Goal: Information Seeking & Learning: Learn about a topic

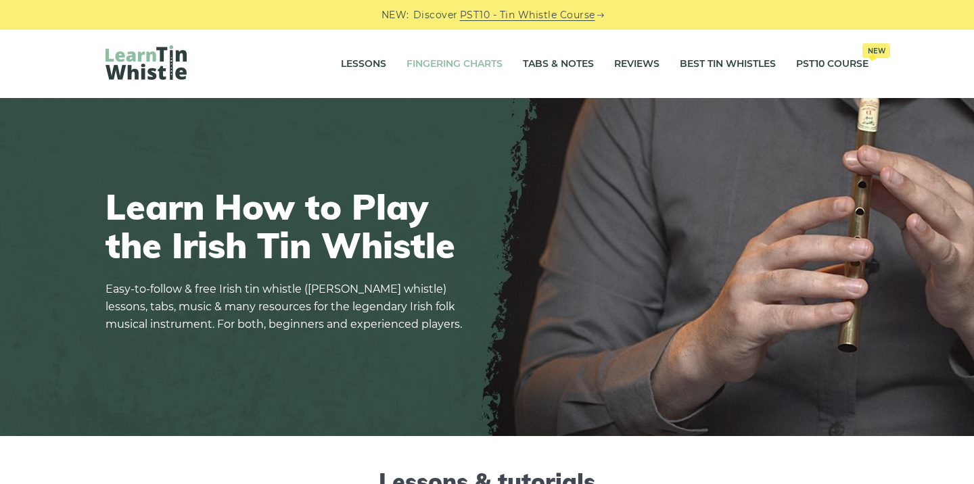
click at [469, 60] on link "Fingering Charts" at bounding box center [454, 64] width 96 height 34
click at [552, 64] on link "Tabs & Notes" at bounding box center [558, 64] width 71 height 34
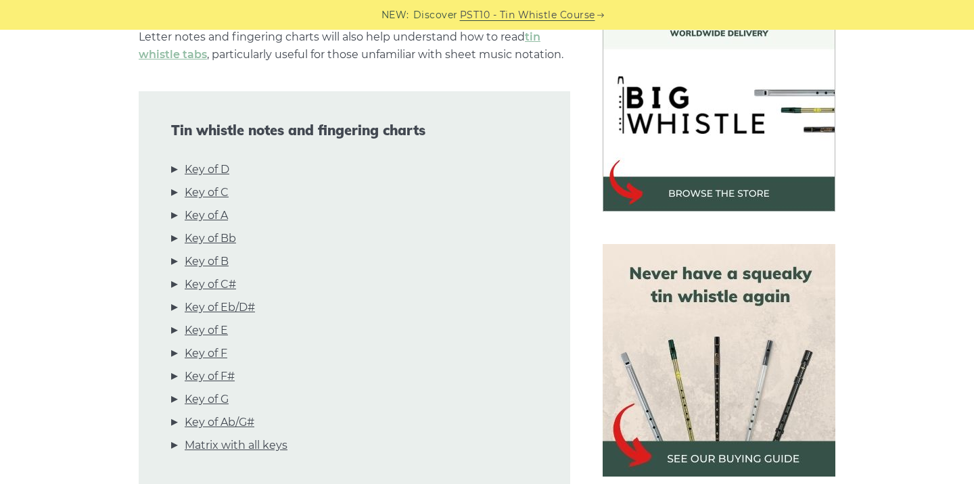
scroll to position [410, 0]
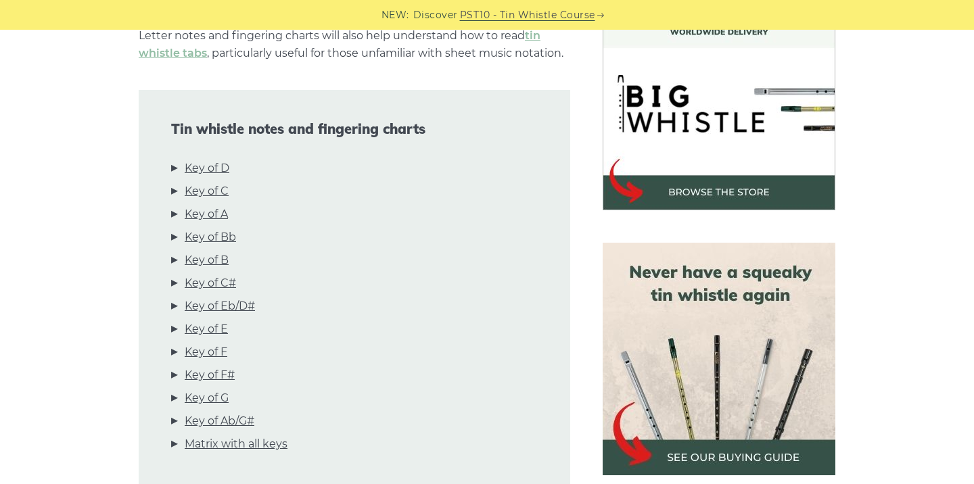
click at [176, 167] on li "Key of D" at bounding box center [354, 171] width 366 height 23
click at [193, 165] on link "Key of D" at bounding box center [207, 169] width 45 height 18
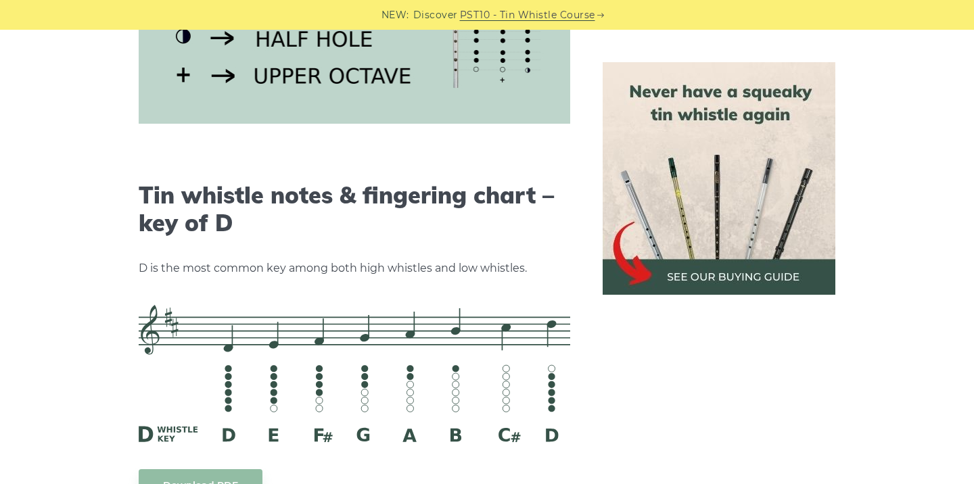
scroll to position [2105, 0]
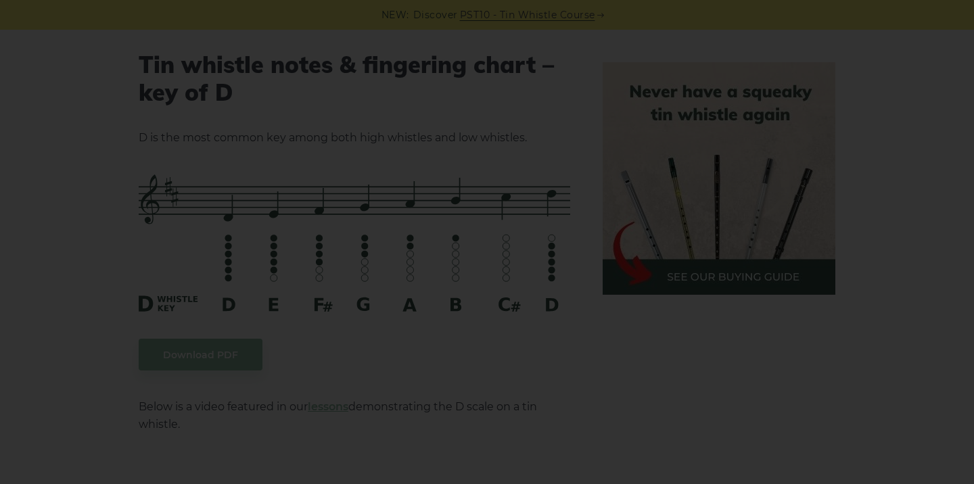
click at [919, 204] on div "×" at bounding box center [487, 242] width 974 height 484
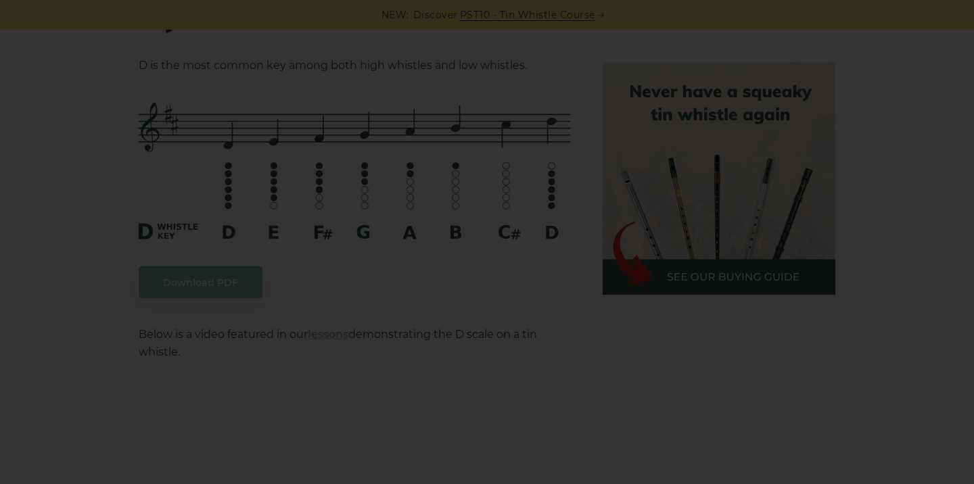
scroll to position [2220, 0]
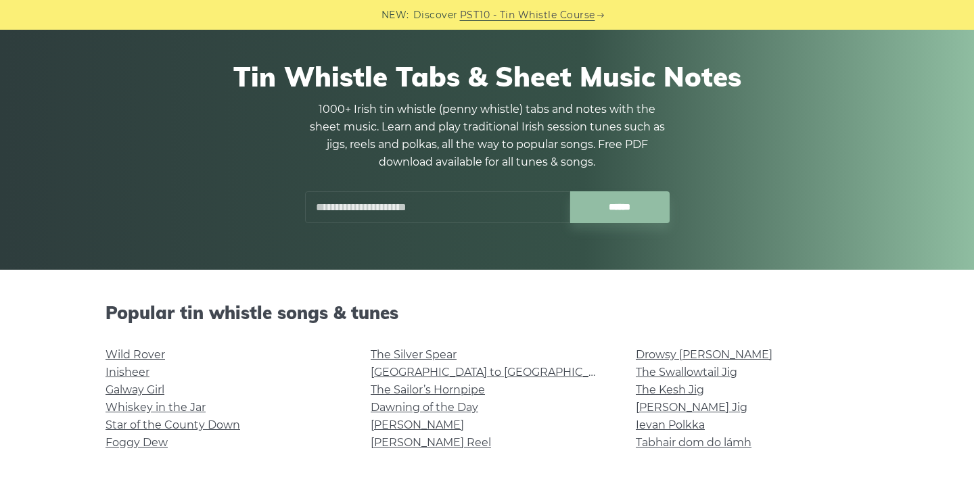
scroll to position [199, 0]
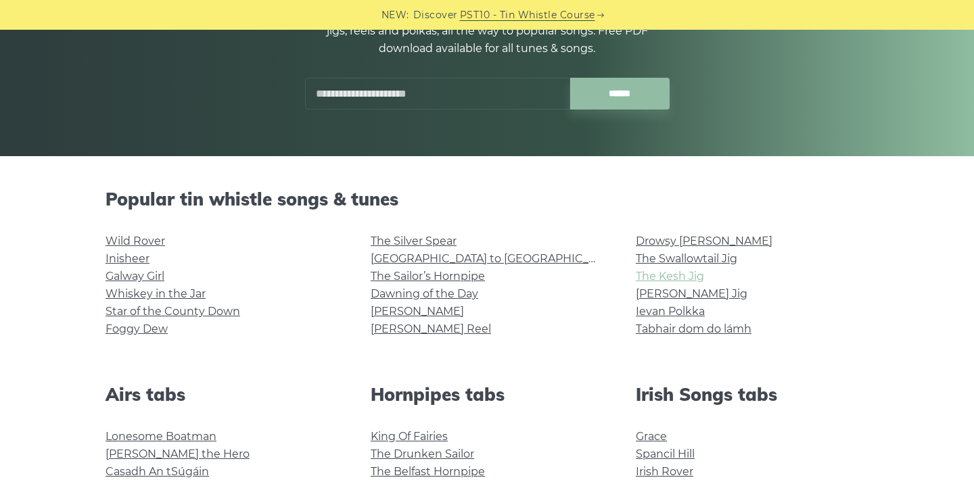
click at [665, 276] on link "The Kesh Jig" at bounding box center [670, 276] width 68 height 13
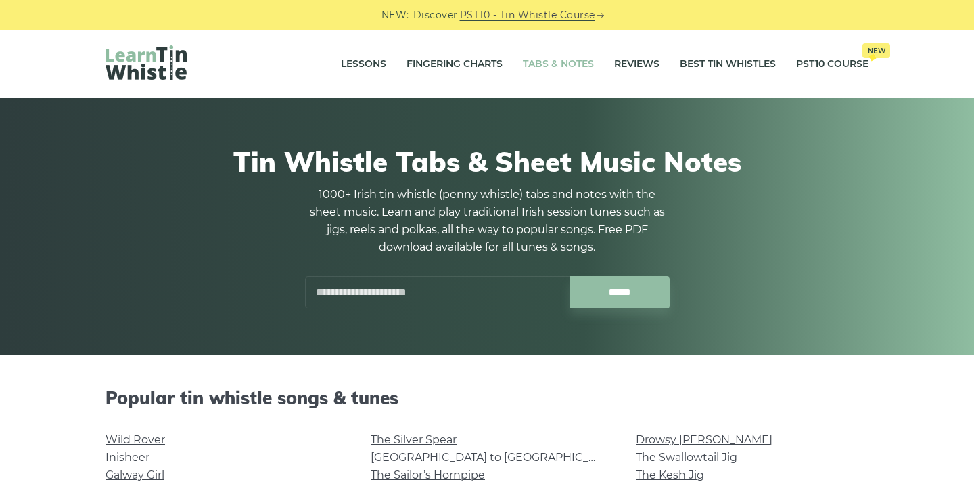
scroll to position [0, 0]
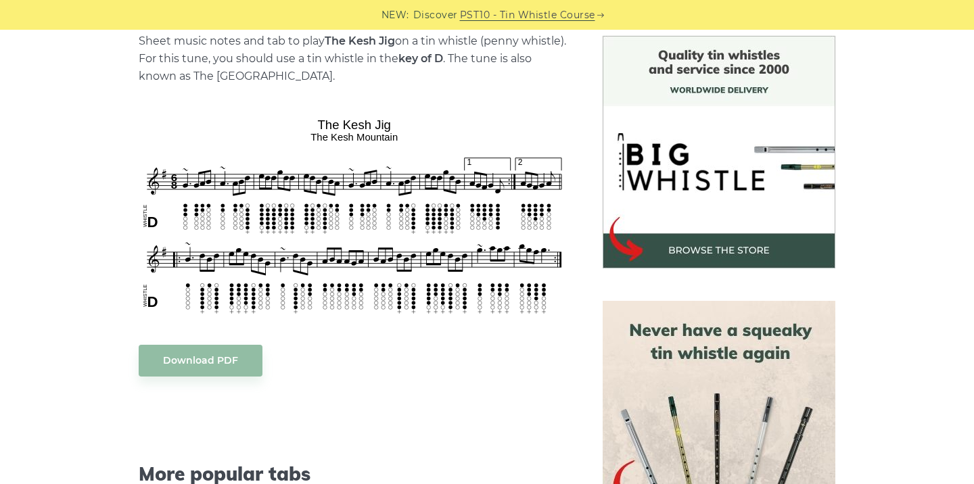
scroll to position [362, 0]
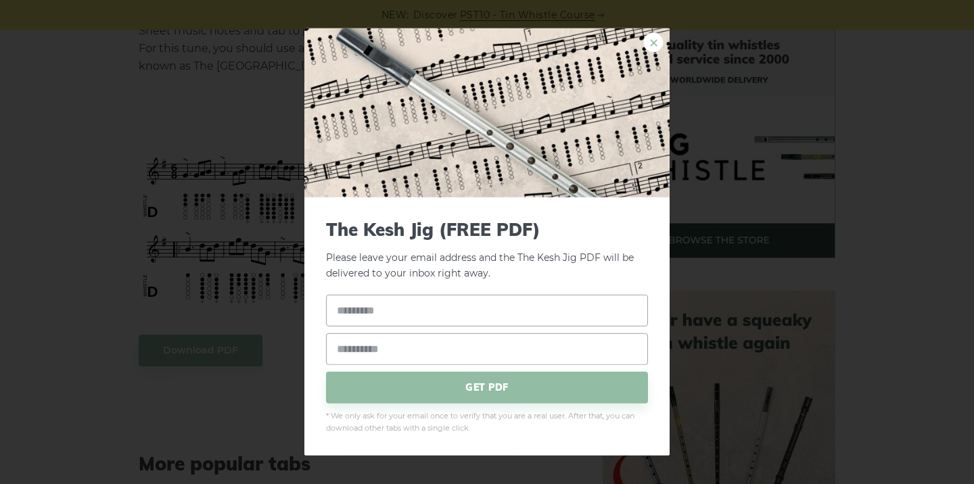
click at [650, 45] on link "×" at bounding box center [653, 42] width 20 height 20
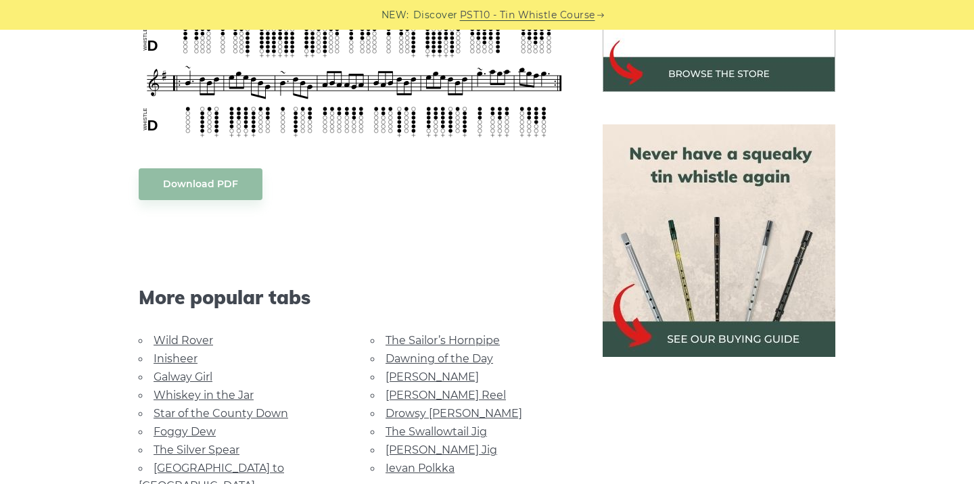
scroll to position [350, 0]
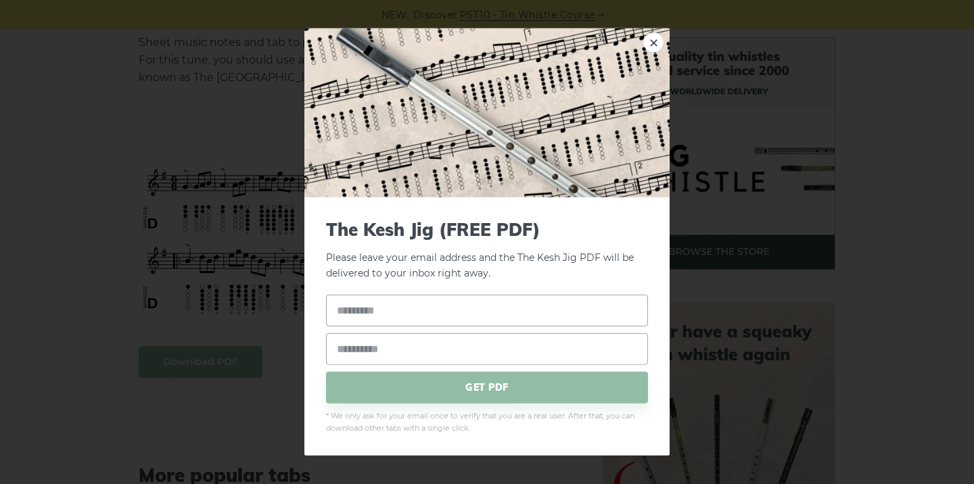
click at [203, 182] on div "× The Kesh Jig (FREE PDF) Please leave your email address and the The Kesh Jig …" at bounding box center [487, 242] width 974 height 484
click at [651, 39] on link "×" at bounding box center [653, 42] width 20 height 20
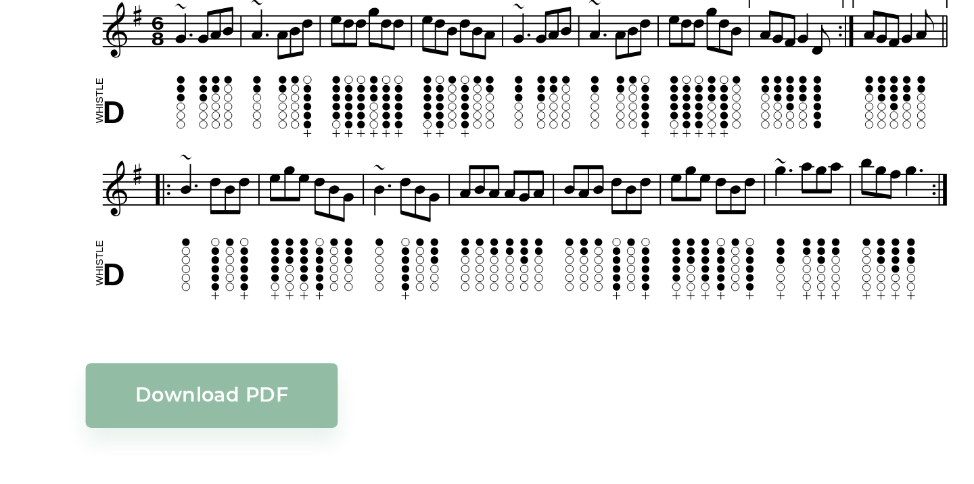
scroll to position [279, 0]
